Goal: Transaction & Acquisition: Obtain resource

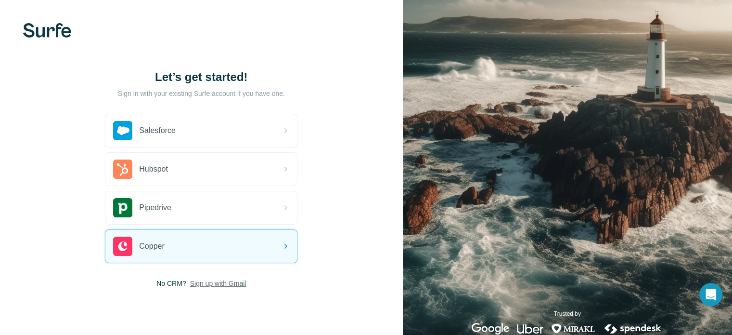
click at [220, 284] on span "Sign up with Gmail" at bounding box center [218, 283] width 56 height 10
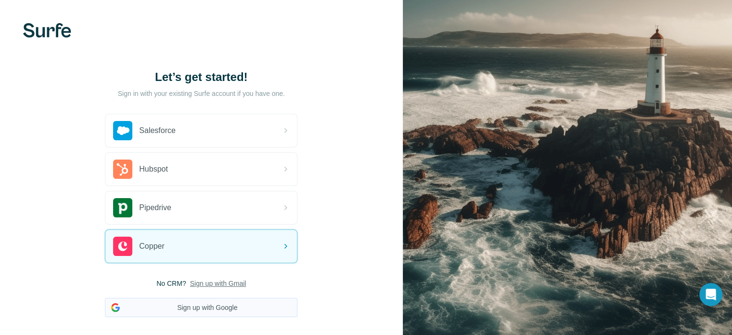
click at [237, 306] on button "Sign up with Google" at bounding box center [201, 306] width 193 height 19
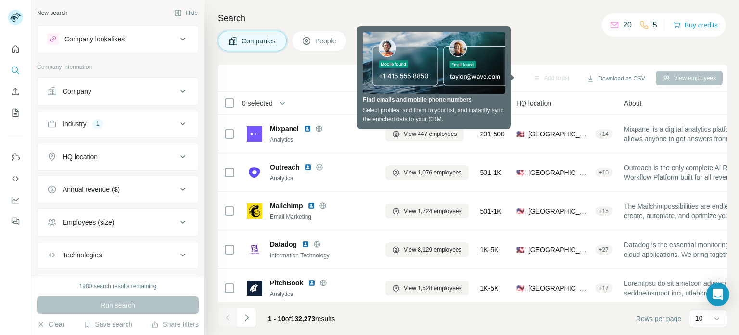
click at [531, 49] on div "Companies People" at bounding box center [473, 41] width 510 height 20
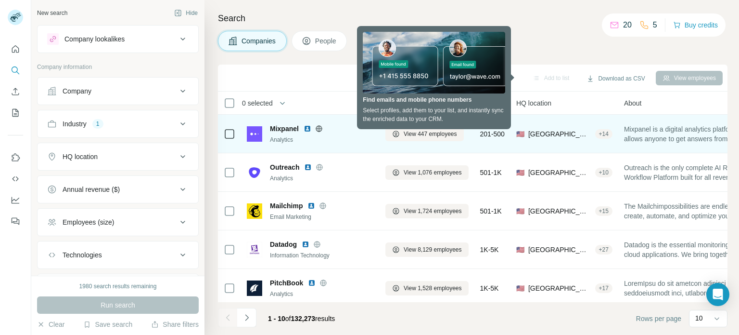
click at [475, 115] on td "View 447 employees" at bounding box center [427, 134] width 95 height 39
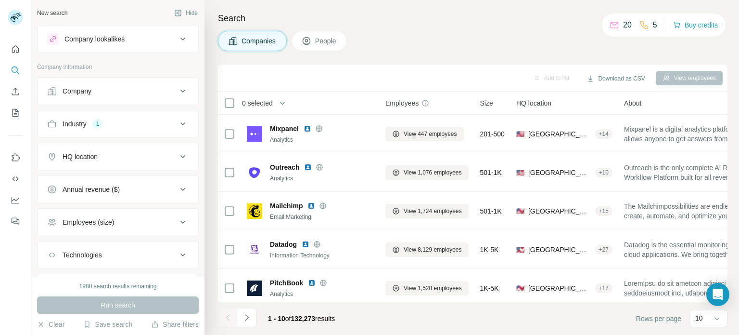
click at [610, 26] on icon at bounding box center [615, 25] width 10 height 10
click at [715, 318] on icon at bounding box center [717, 318] width 10 height 10
click at [702, 244] on p "60" at bounding box center [702, 245] width 8 height 10
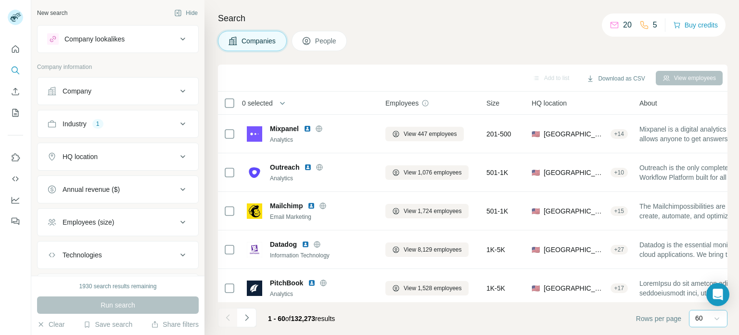
click at [259, 102] on span "0 selected" at bounding box center [257, 103] width 31 height 10
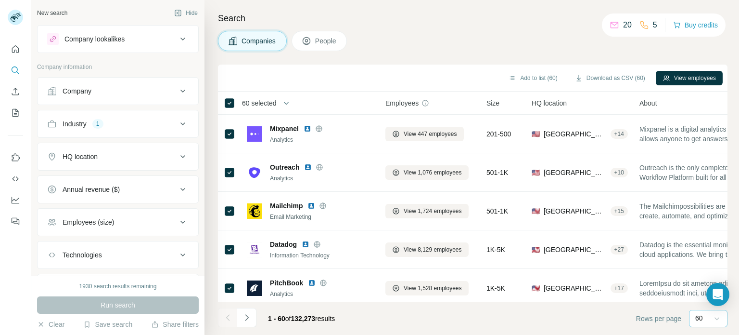
click at [124, 119] on div "Industry 1" at bounding box center [112, 124] width 130 height 10
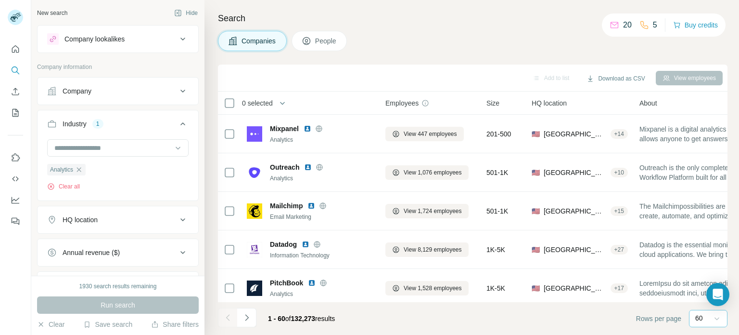
click at [138, 301] on div "Run search" at bounding box center [118, 304] width 162 height 17
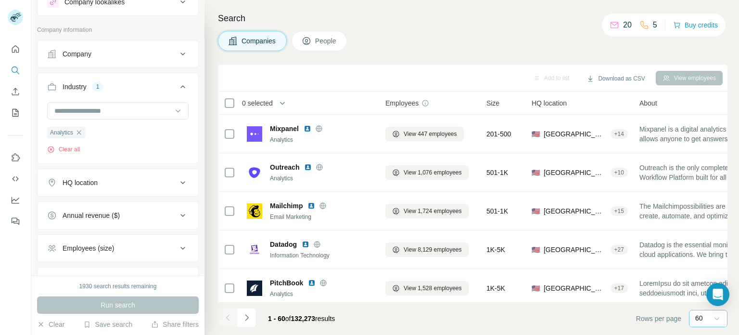
scroll to position [48, 0]
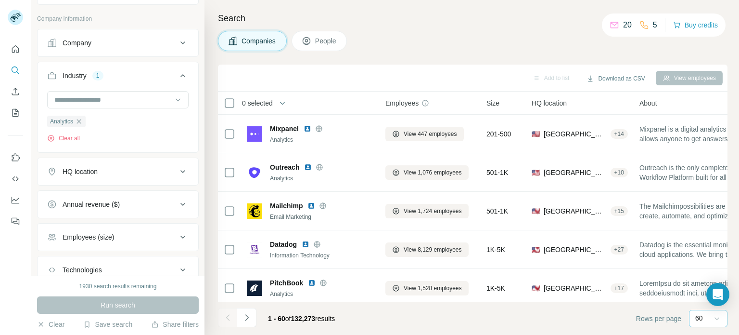
click at [107, 167] on div "HQ location" at bounding box center [112, 172] width 130 height 10
click at [108, 190] on input "text" at bounding box center [118, 195] width 142 height 17
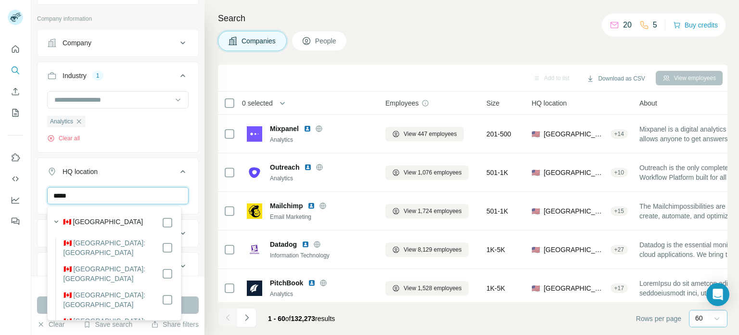
type input "*****"
click at [177, 170] on icon at bounding box center [183, 172] width 12 height 12
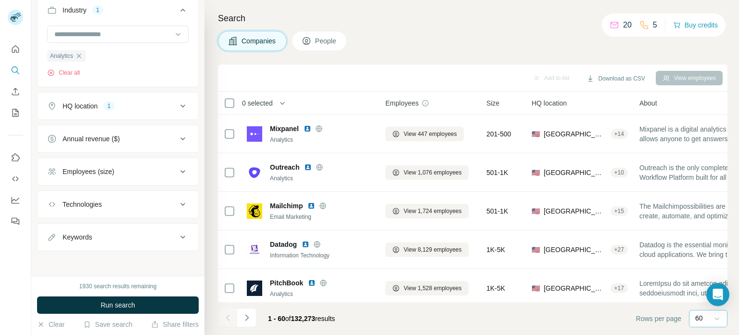
scroll to position [114, 0]
click at [139, 169] on div "Employees (size)" at bounding box center [112, 171] width 130 height 10
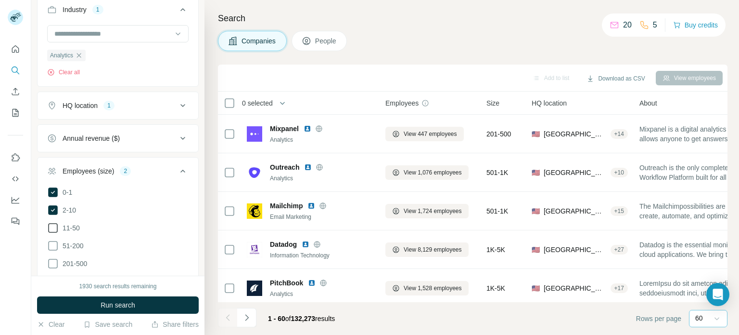
click at [54, 225] on icon at bounding box center [53, 228] width 12 height 12
click at [141, 306] on button "Run search" at bounding box center [118, 304] width 162 height 17
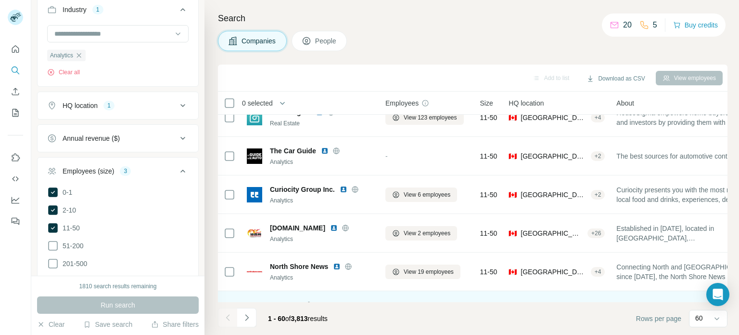
scroll to position [193, 0]
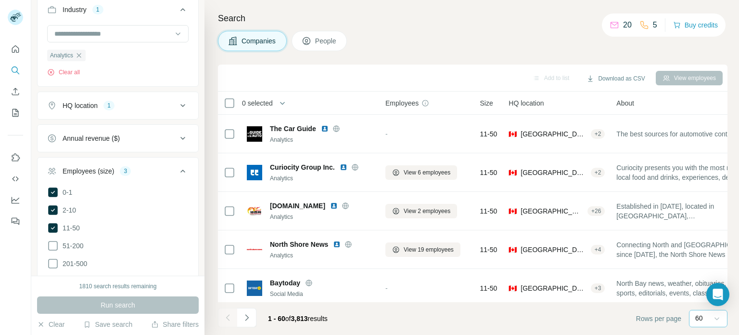
click at [715, 314] on icon at bounding box center [717, 318] width 10 height 10
click at [698, 244] on p "60" at bounding box center [702, 245] width 8 height 10
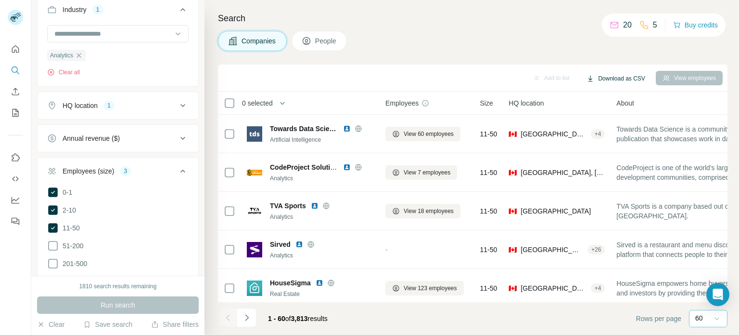
click at [605, 78] on button "Download as CSV" at bounding box center [616, 78] width 72 height 14
click at [636, 115] on div "Only current page (60) All viewed companies (60)" at bounding box center [622, 106] width 95 height 39
click at [636, 115] on td "Towards Data Science is a community-powered publication that showcases work in …" at bounding box center [688, 134] width 154 height 39
click at [614, 84] on button "Download as CSV" at bounding box center [616, 78] width 72 height 14
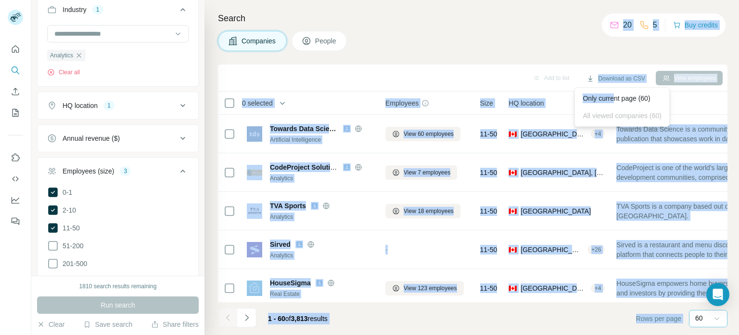
drag, startPoint x: 617, startPoint y: 99, endPoint x: 570, endPoint y: 61, distance: 59.9
click at [570, 61] on body "New search Hide Company lookalikes Company information Company Industry 1 Analy…" at bounding box center [369, 167] width 739 height 335
click at [571, 56] on div "Search Companies People Add to list Download as CSV View employees 0 selected C…" at bounding box center [472, 167] width 535 height 335
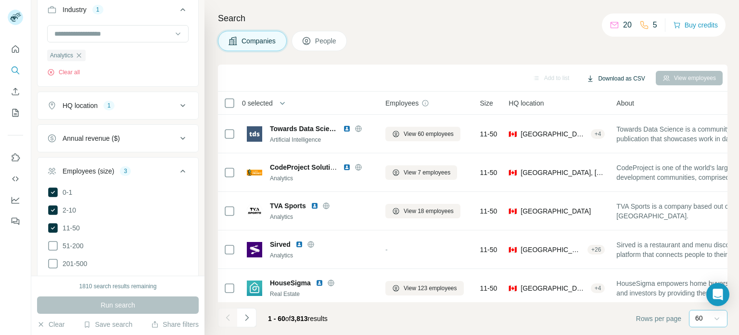
click at [596, 78] on button "Download as CSV" at bounding box center [616, 78] width 72 height 14
click at [616, 100] on div "Only current page (60)" at bounding box center [622, 98] width 90 height 17
